Goal: Information Seeking & Learning: Learn about a topic

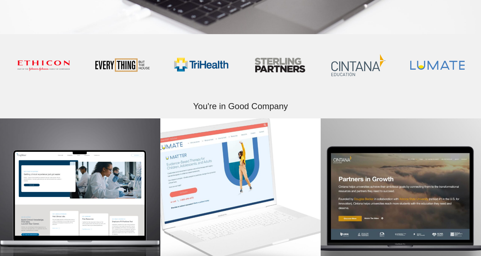
scroll to position [182, 0]
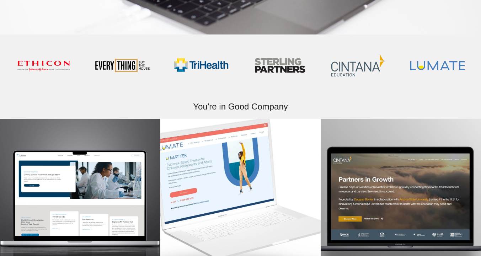
click at [363, 71] on img at bounding box center [358, 65] width 55 height 22
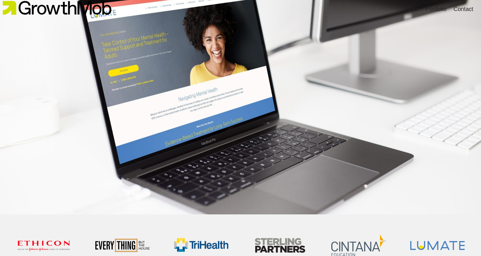
scroll to position [0, 0]
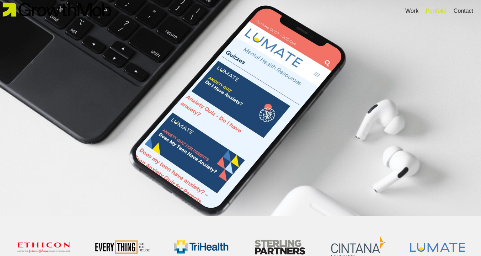
click at [431, 9] on div "Portfolio" at bounding box center [435, 11] width 21 height 9
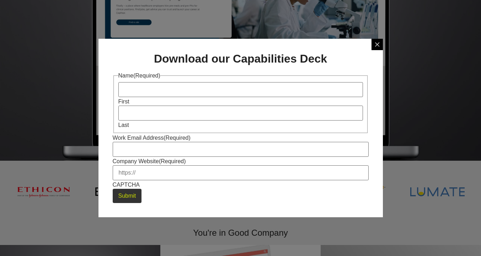
scroll to position [61, 0]
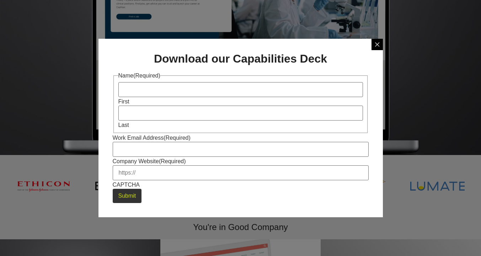
click at [377, 46] on icon at bounding box center [377, 45] width 6 height 6
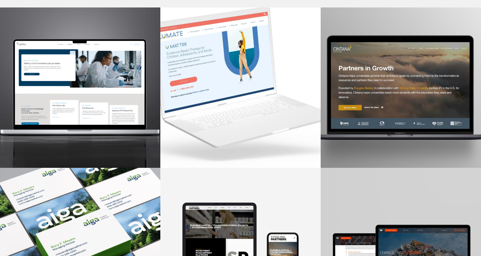
scroll to position [275, 0]
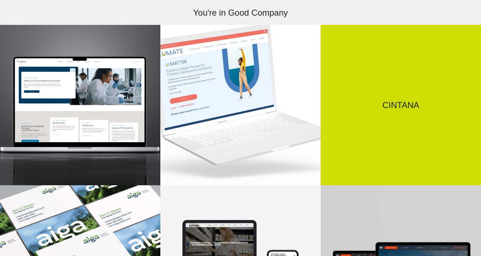
click at [369, 105] on h3 "Cintana" at bounding box center [401, 105] width 150 height 9
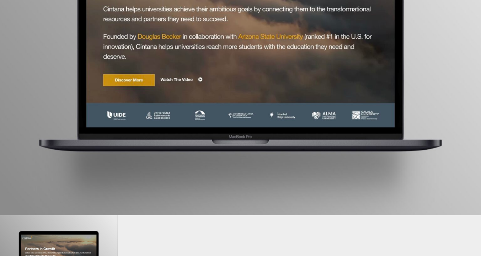
scroll to position [220, 0]
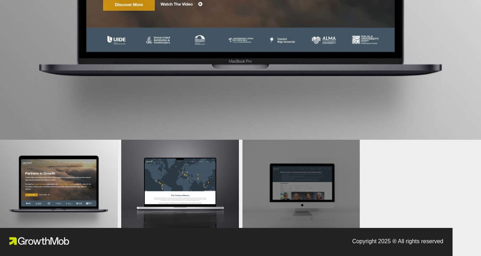
click at [328, 168] on div at bounding box center [301, 184] width 118 height 88
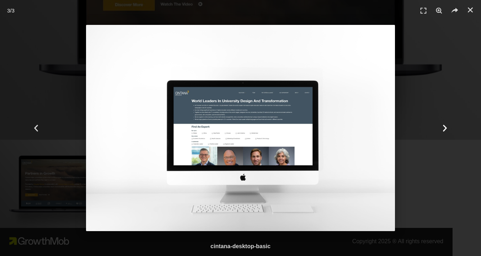
click at [430, 159] on div "Next" at bounding box center [445, 128] width 72 height 256
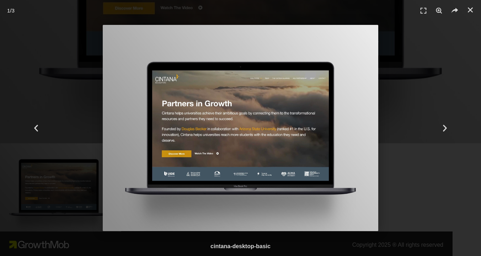
scroll to position [215, 0]
click at [432, 139] on div "Next" at bounding box center [445, 128] width 72 height 256
